Goal: Information Seeking & Learning: Learn about a topic

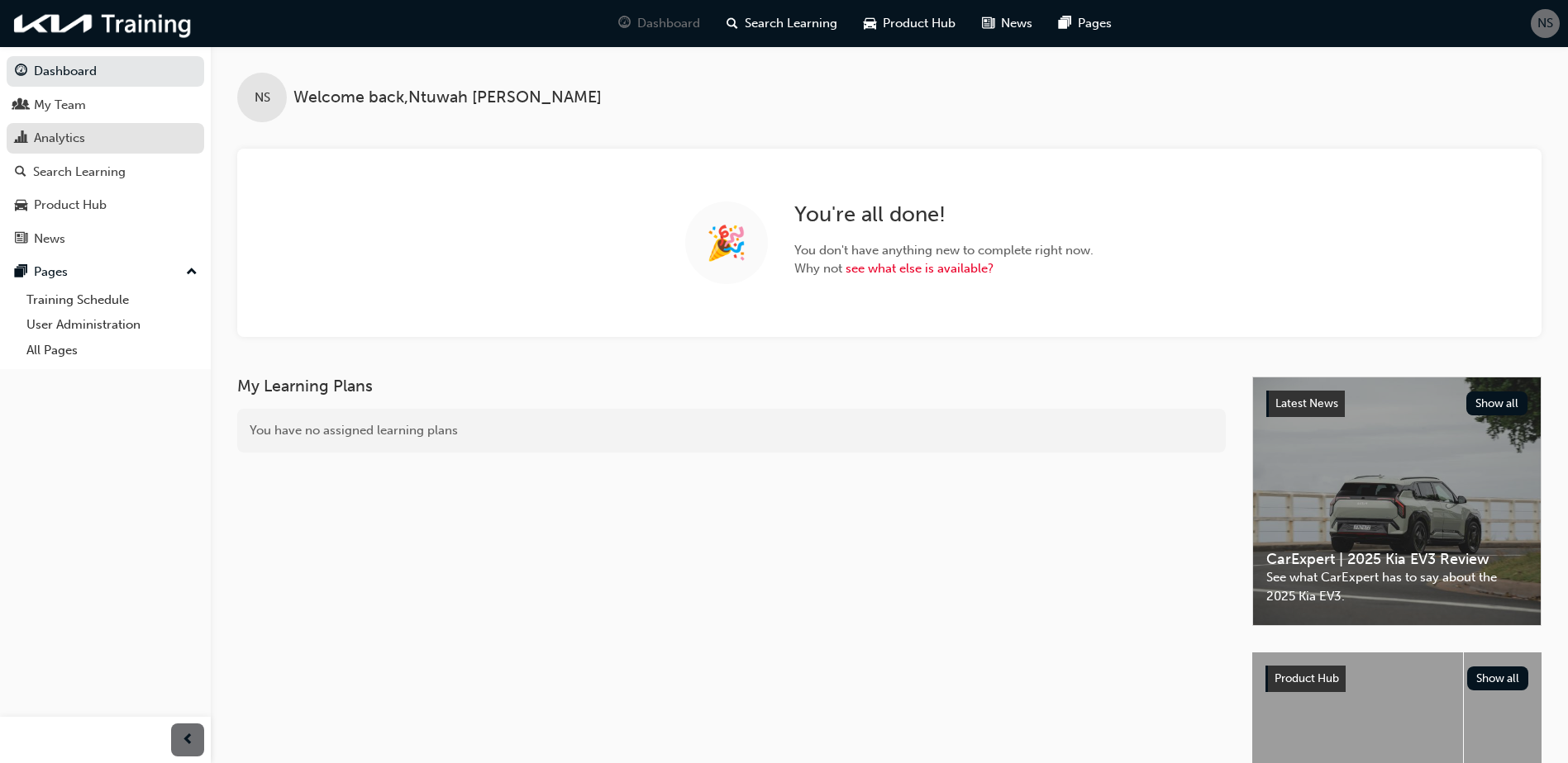
click at [82, 142] on div "Analytics" at bounding box center [60, 138] width 51 height 19
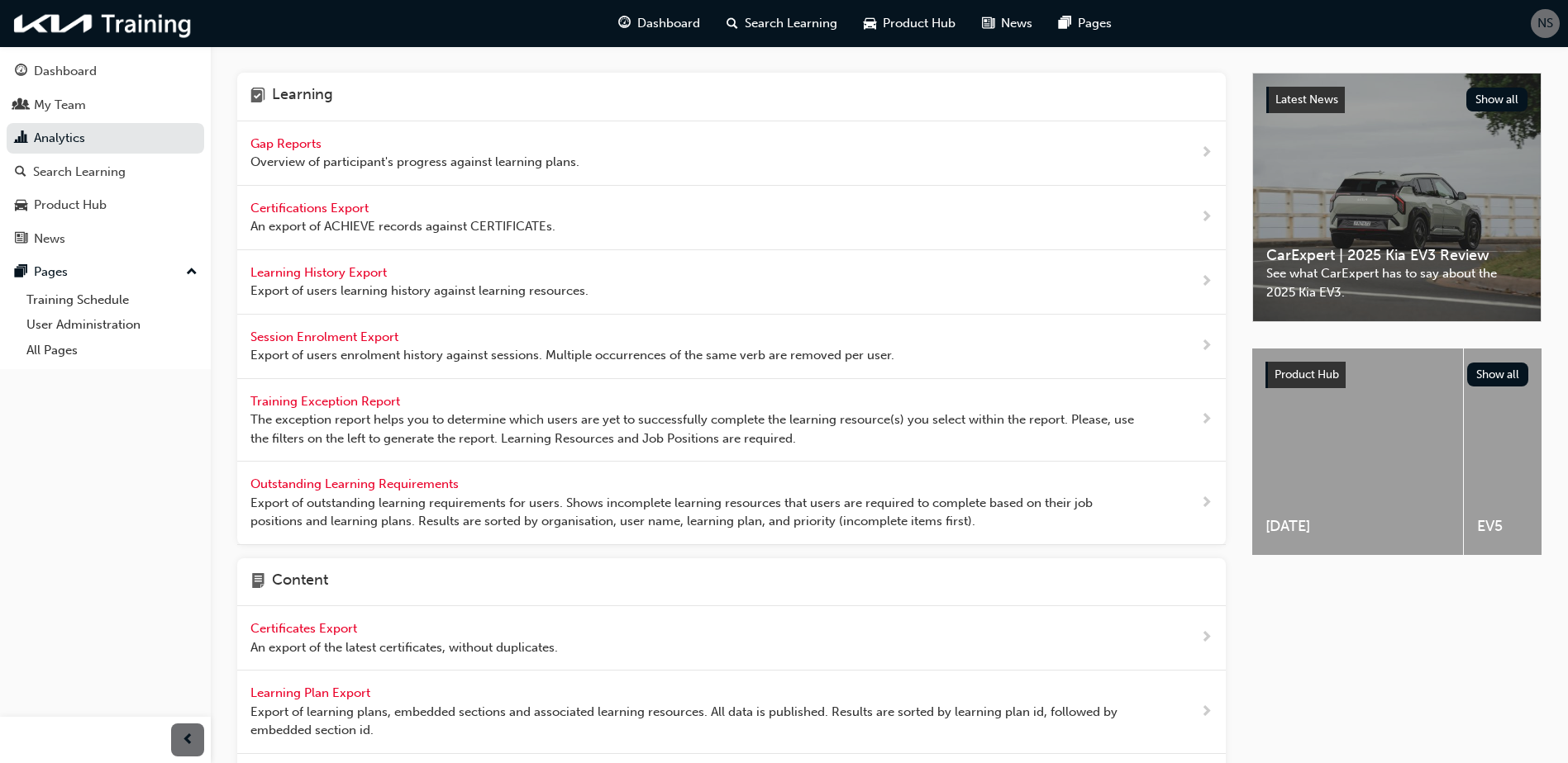
click at [278, 148] on span "Gap Reports" at bounding box center [288, 144] width 75 height 15
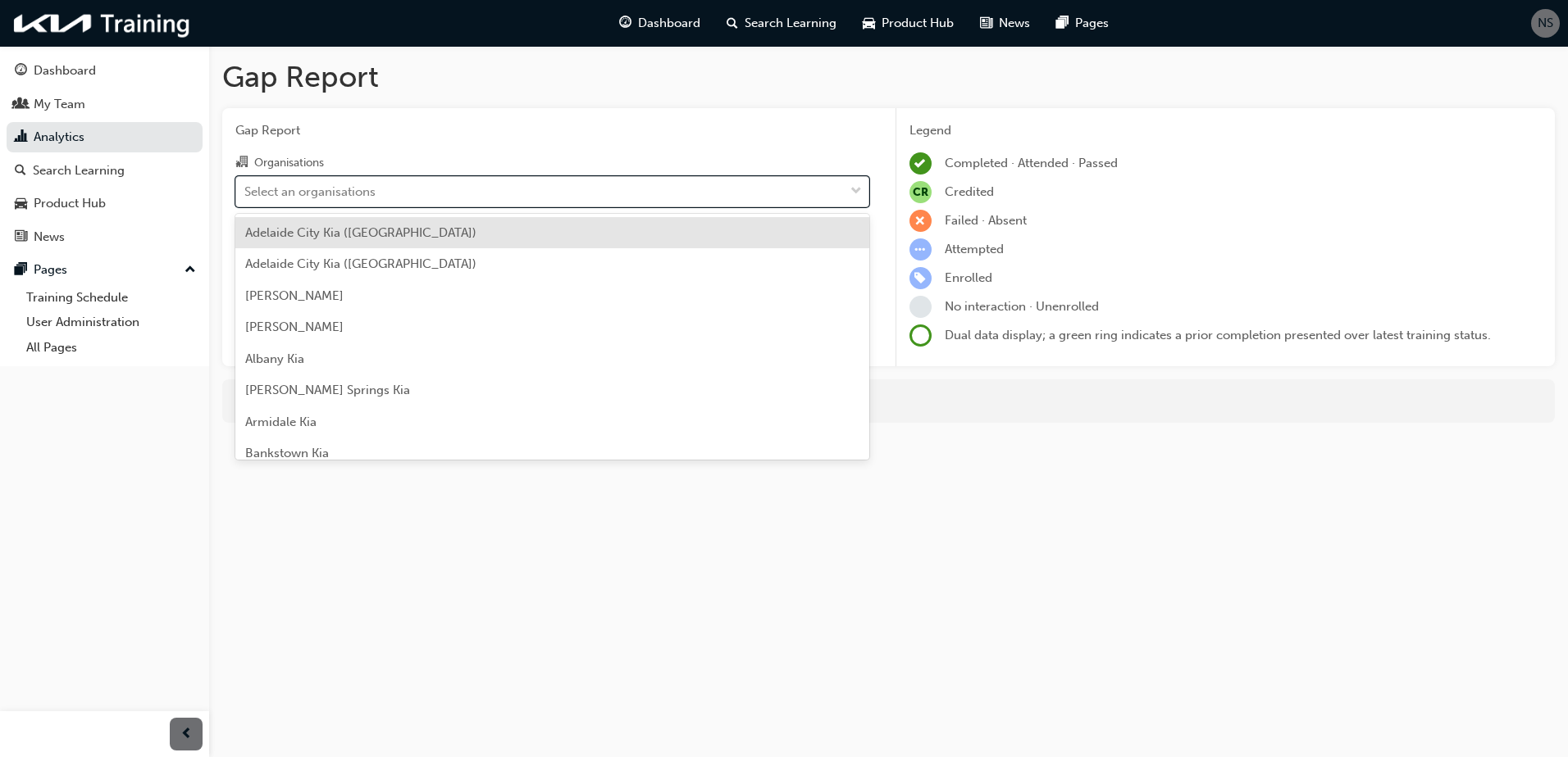
click at [287, 196] on div "Select an organisations" at bounding box center [310, 191] width 132 height 19
click at [246, 196] on input "Organisations option [GEOGRAPHIC_DATA] ([GEOGRAPHIC_DATA]) focused, 1 of 158. 1…" at bounding box center [245, 190] width 2 height 14
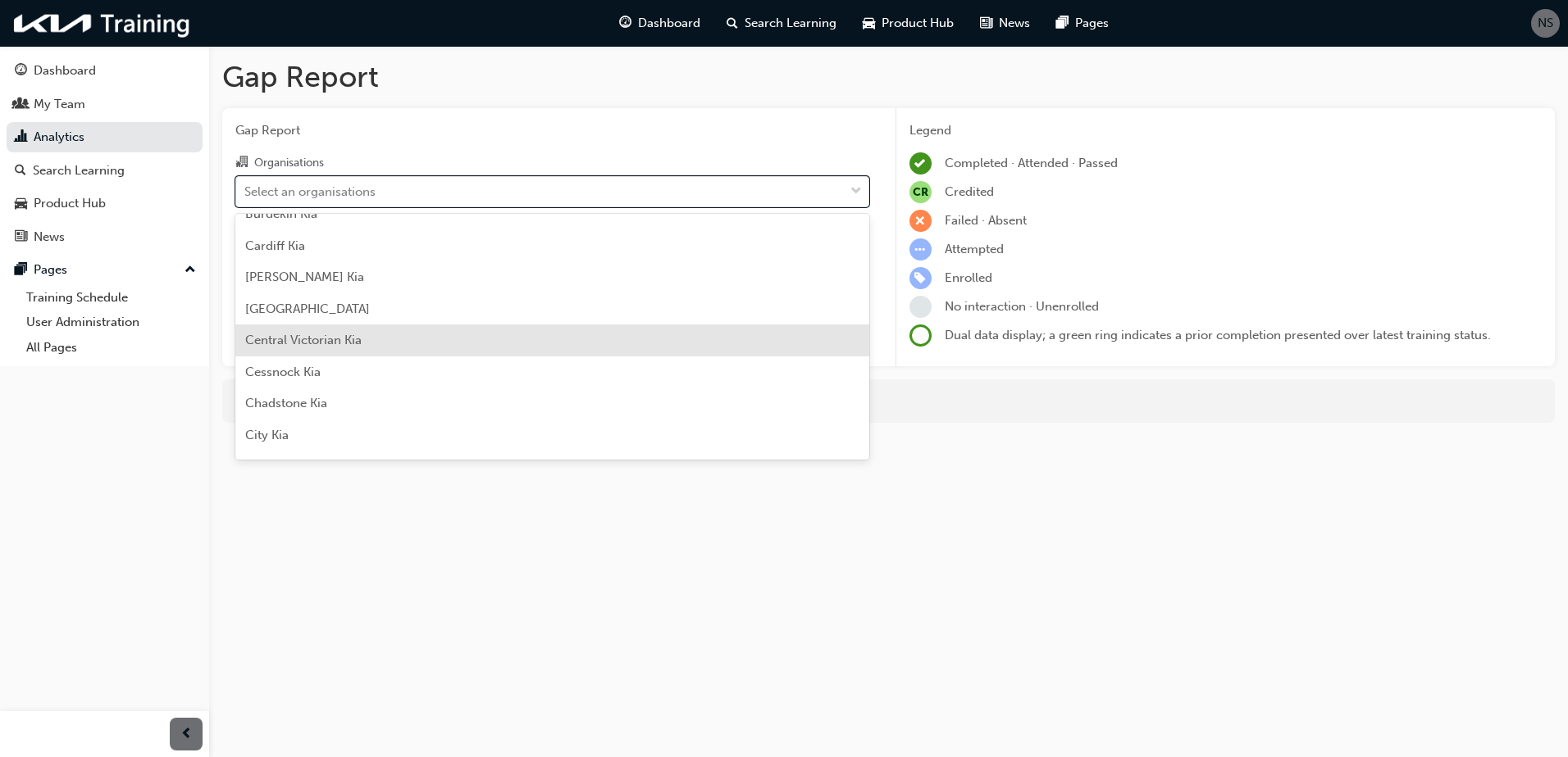
scroll to position [656, 0]
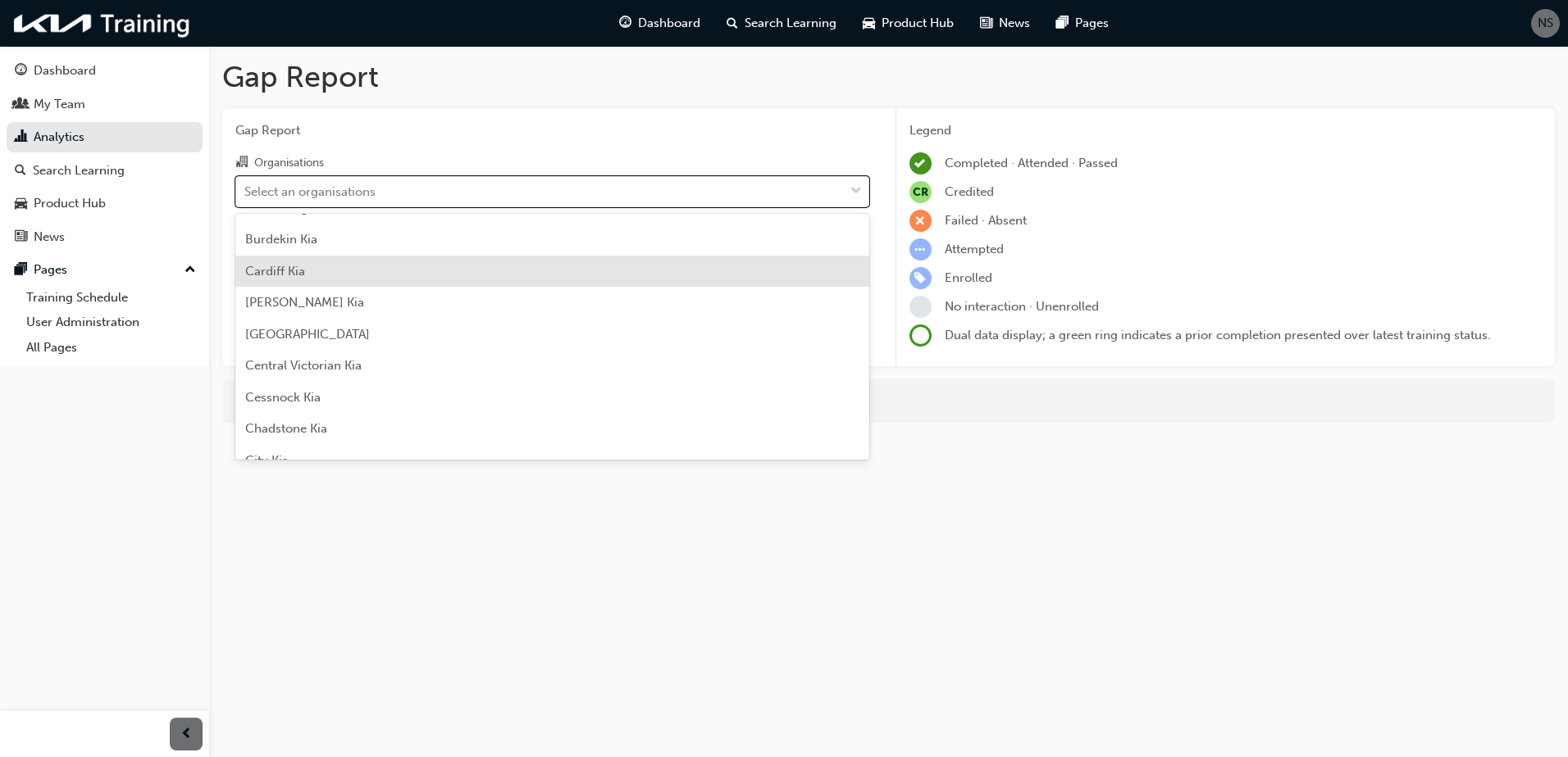
click at [359, 279] on div "Cardiff Kia" at bounding box center [552, 271] width 634 height 32
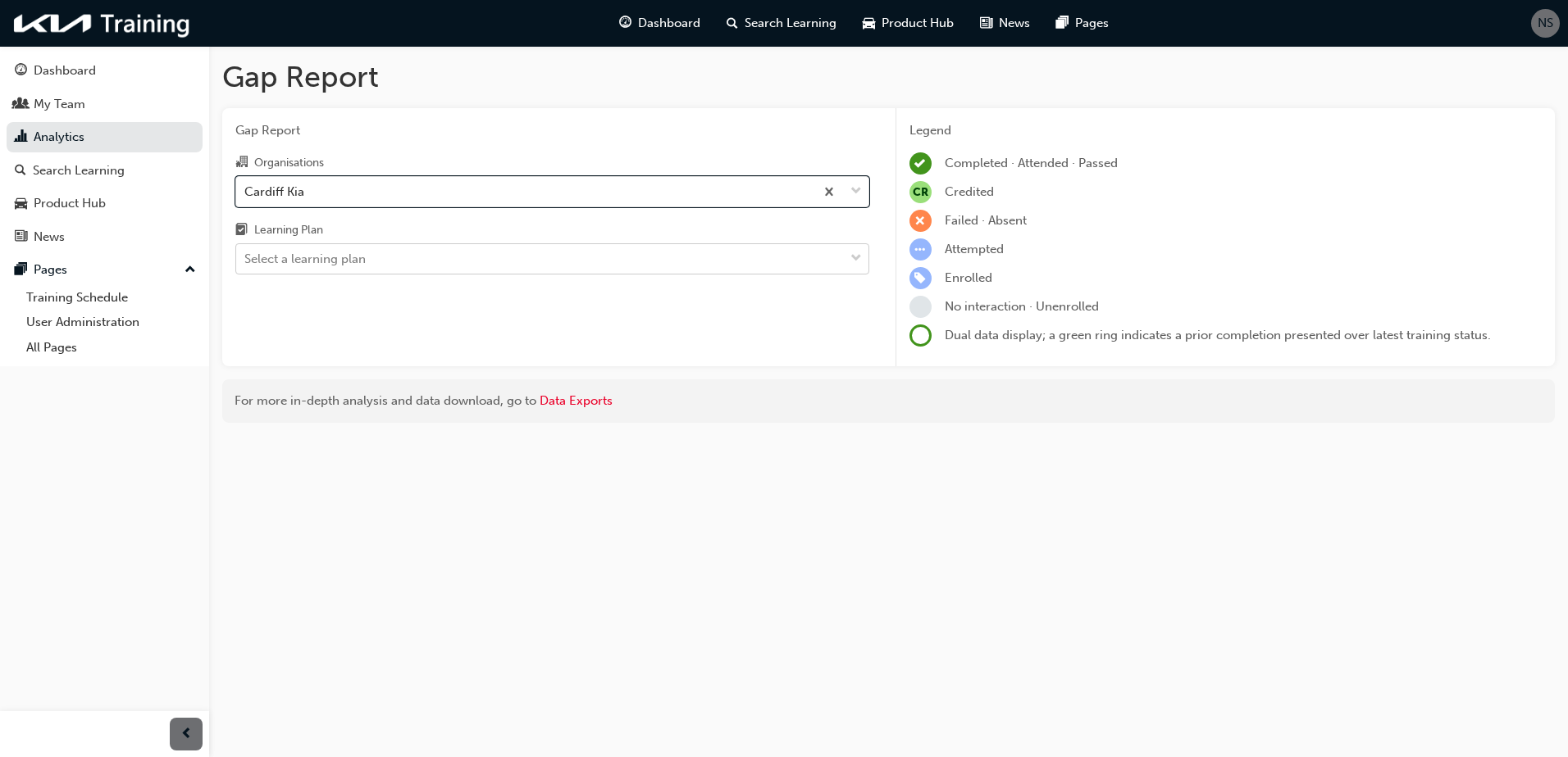
click at [340, 270] on div "Select a learning plan" at bounding box center [539, 259] width 608 height 29
click at [246, 265] on input "Learning Plan Select a learning plan" at bounding box center [245, 258] width 2 height 14
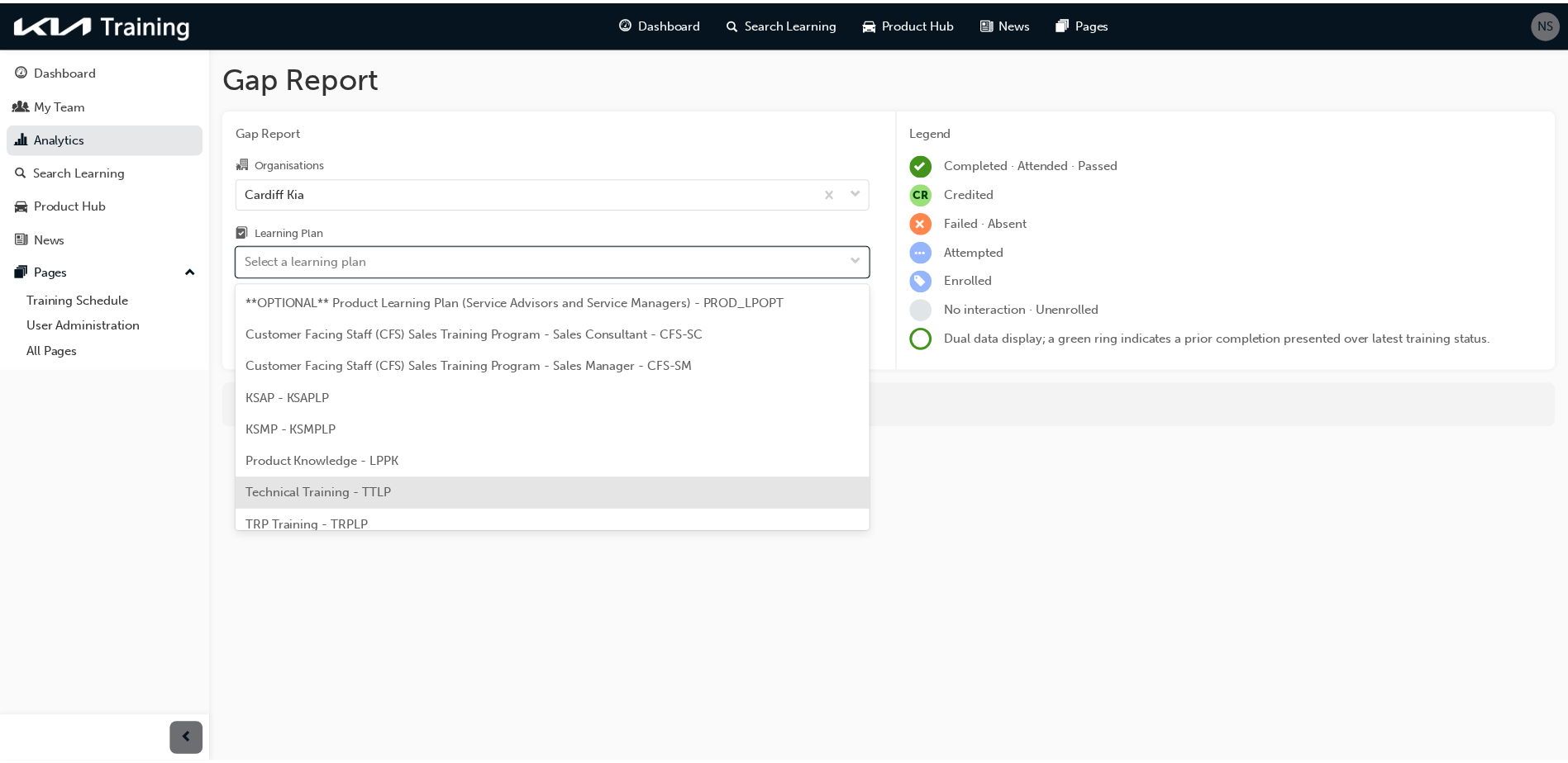
scroll to position [46, 0]
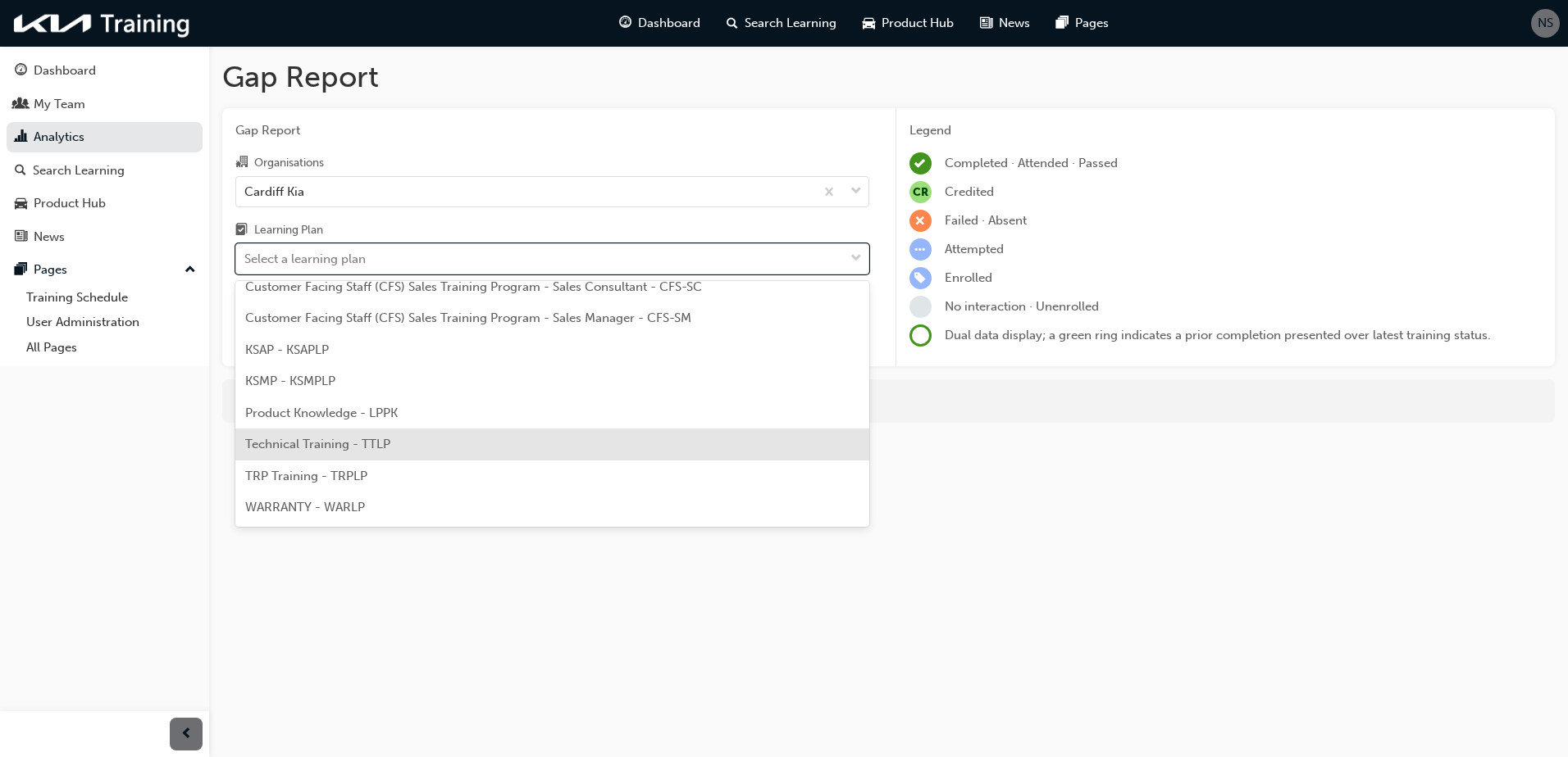
click at [299, 451] on div "Technical Training - TTLP" at bounding box center [552, 445] width 634 height 32
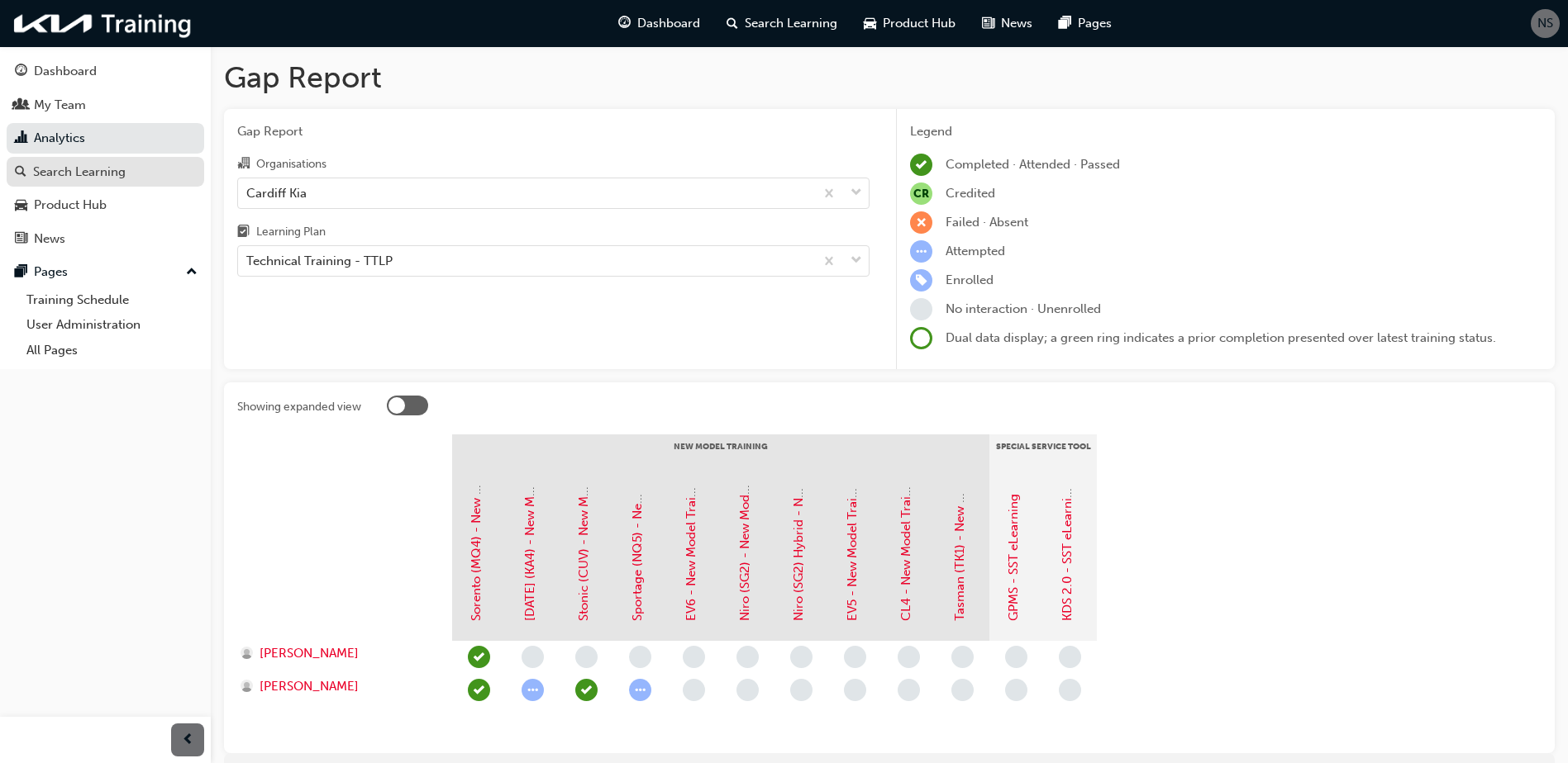
click at [87, 174] on div "Search Learning" at bounding box center [80, 171] width 93 height 19
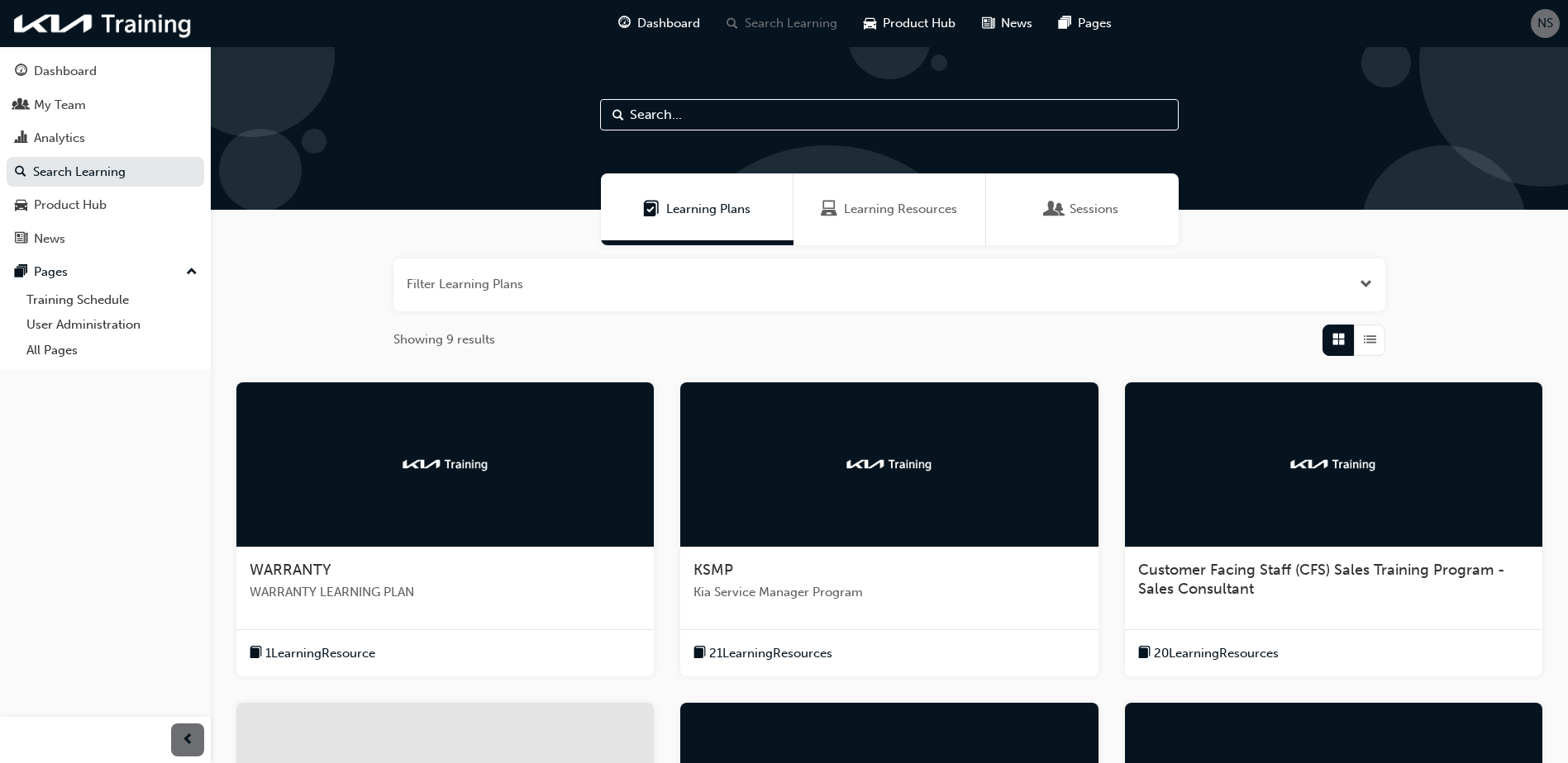
click at [882, 201] on span "Learning Resources" at bounding box center [900, 209] width 114 height 19
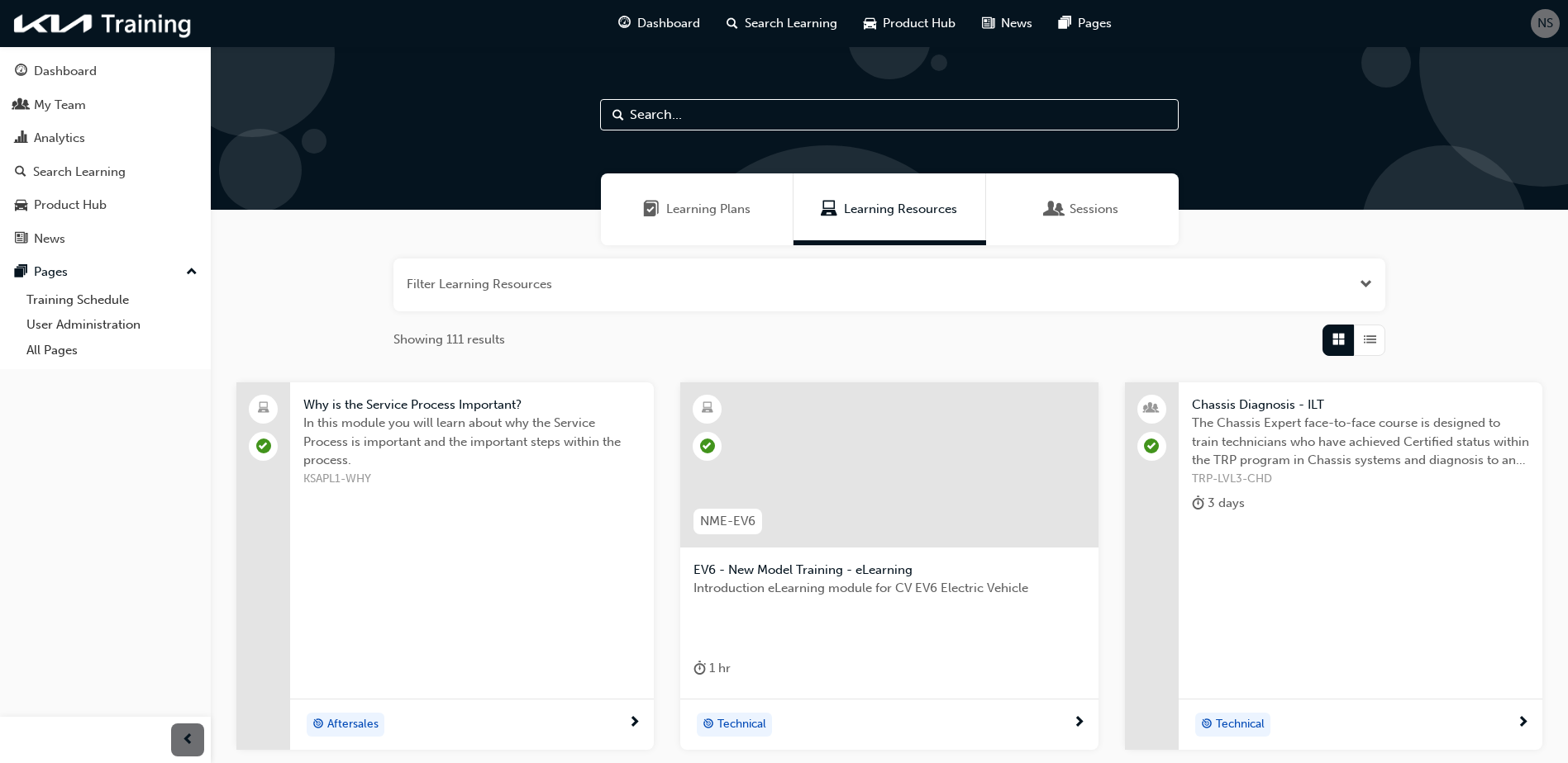
click at [686, 198] on div "Learning Plans" at bounding box center [697, 209] width 192 height 72
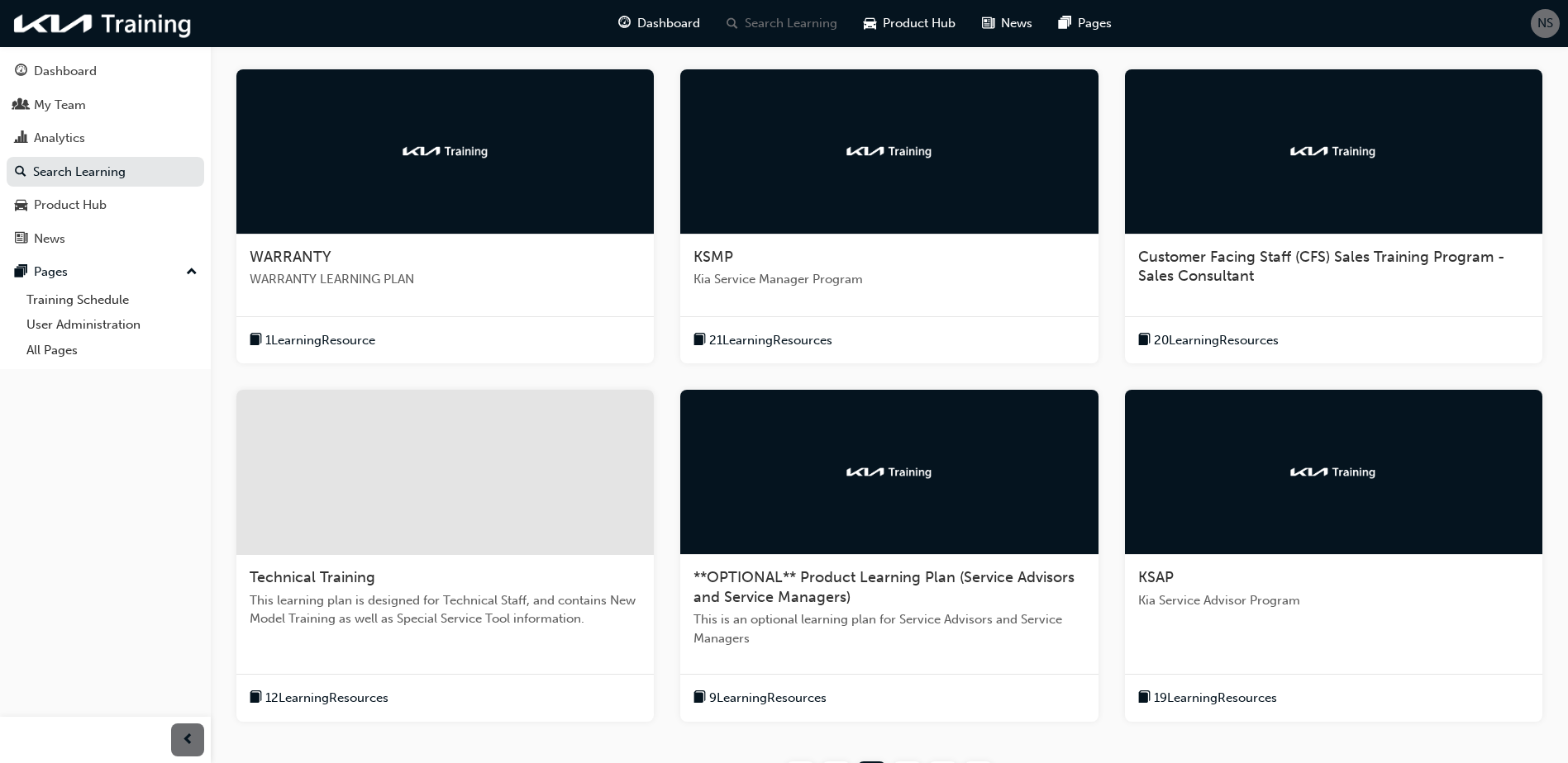
scroll to position [331, 0]
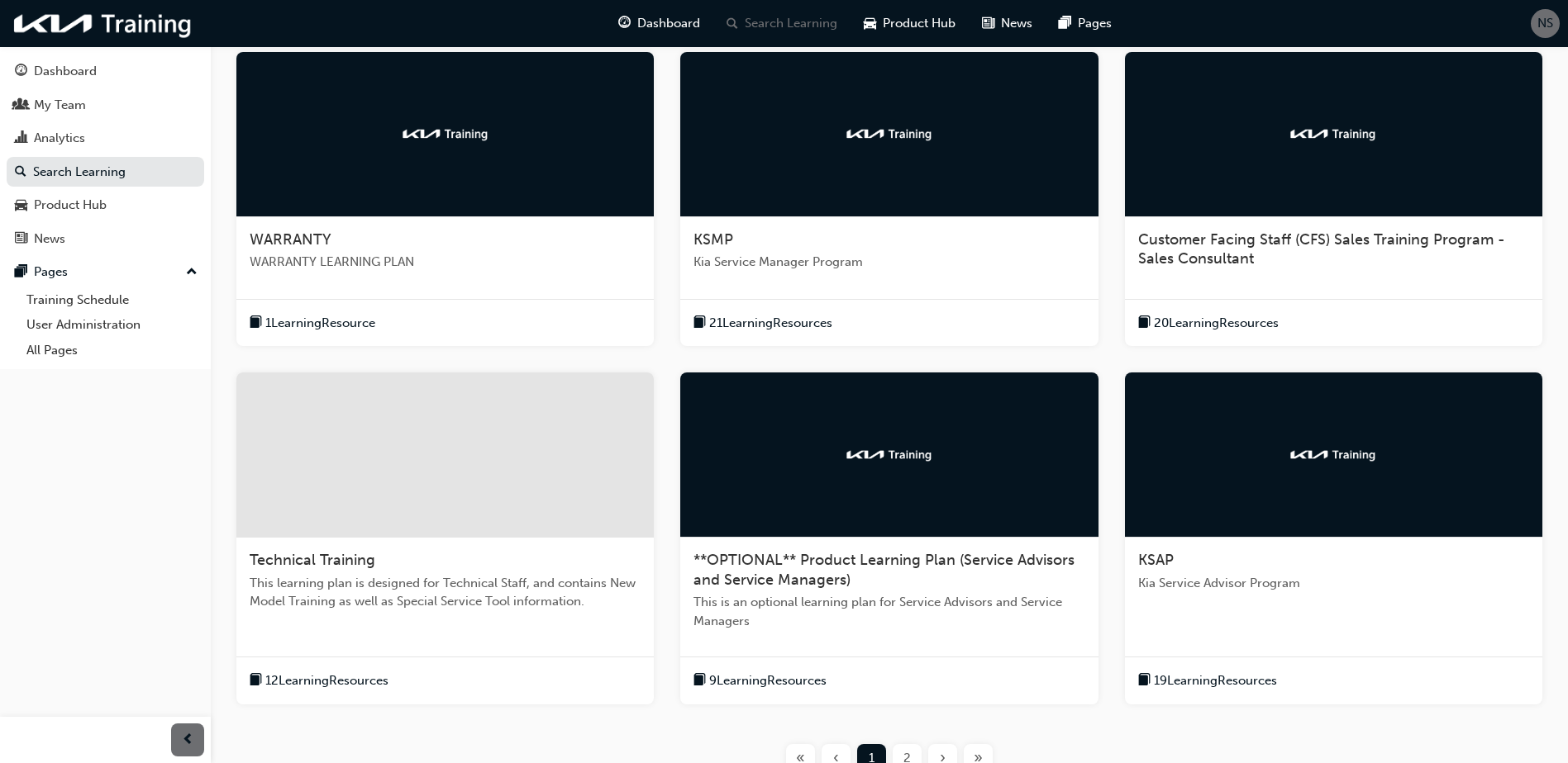
click at [470, 529] on div at bounding box center [445, 455] width 418 height 165
